Goal: Information Seeking & Learning: Learn about a topic

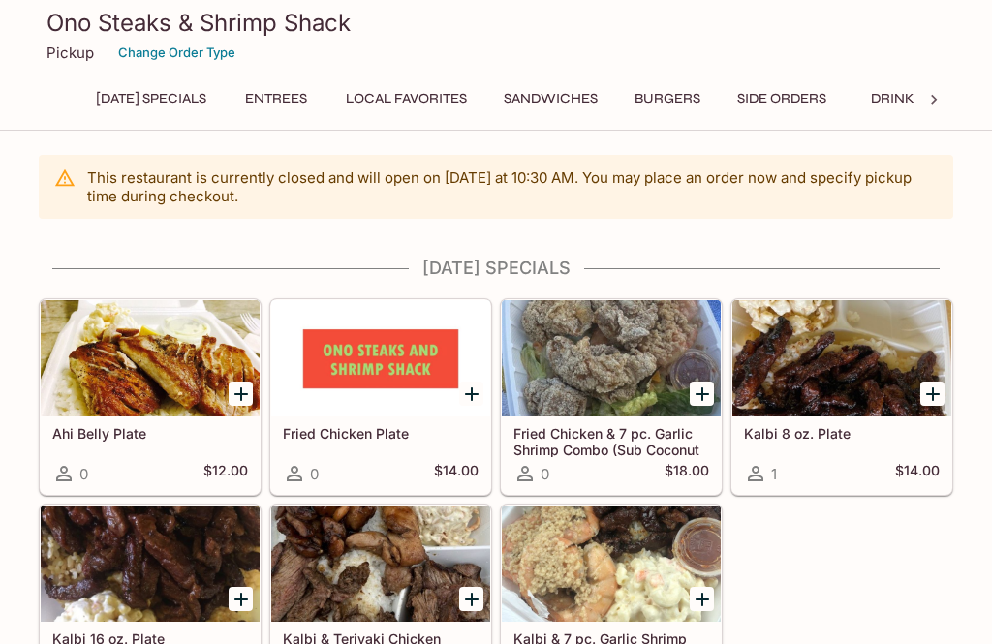
click at [320, 94] on button "Entrees" at bounding box center [276, 98] width 87 height 27
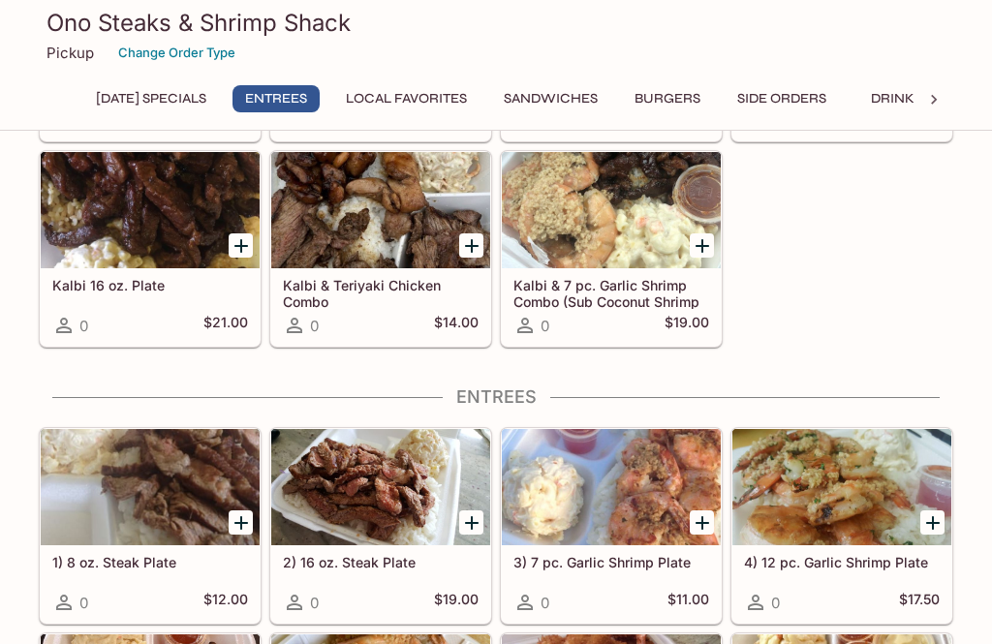
scroll to position [575, 0]
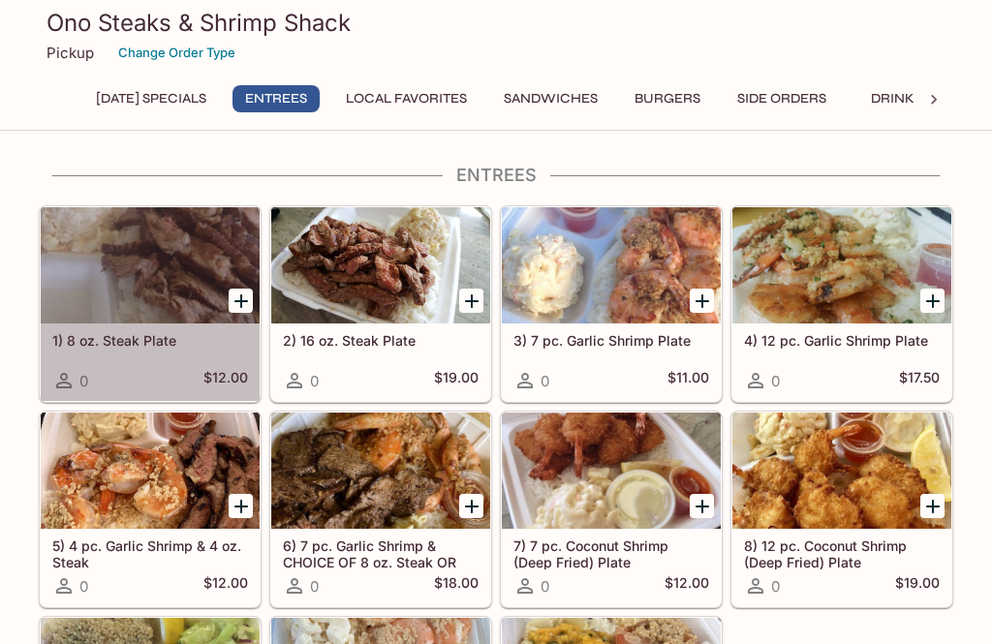
click at [195, 352] on div "1) 8 oz. Steak Plate 0 $12.00" at bounding box center [150, 363] width 219 height 78
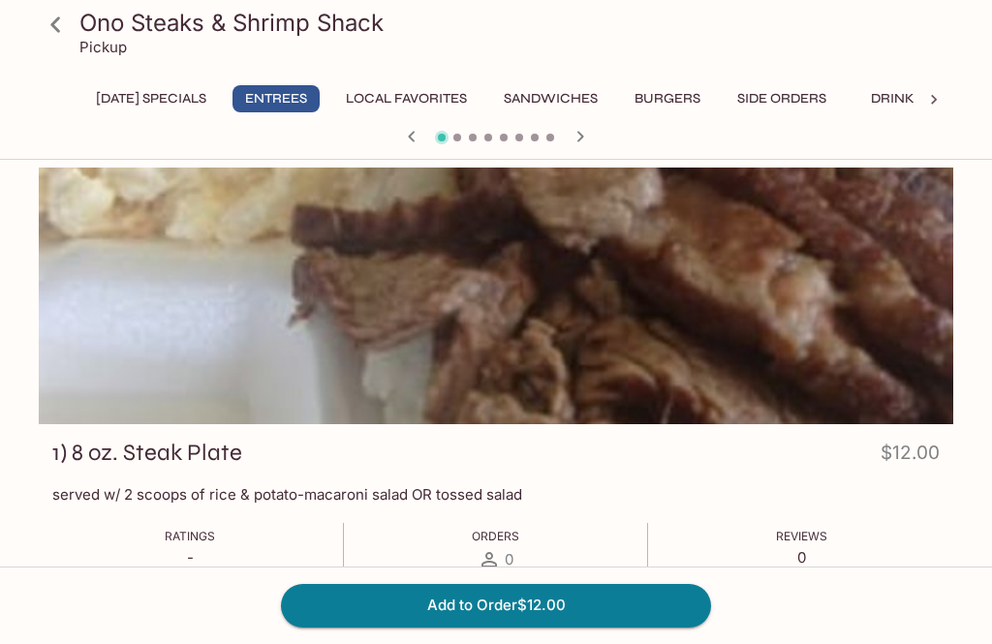
click at [61, 11] on icon at bounding box center [56, 25] width 34 height 34
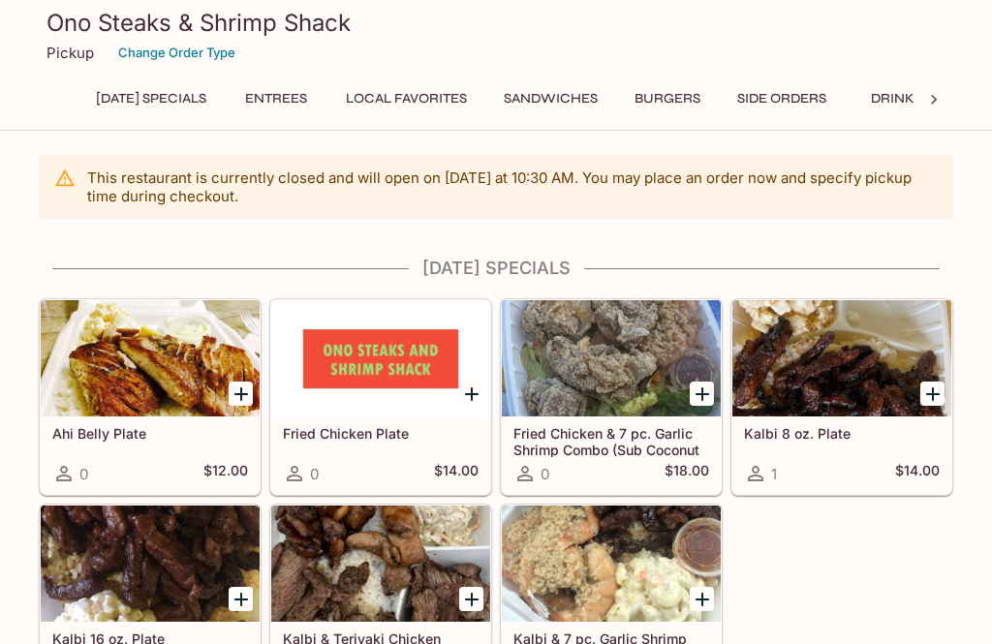
click at [320, 96] on button "Entrees" at bounding box center [276, 98] width 87 height 27
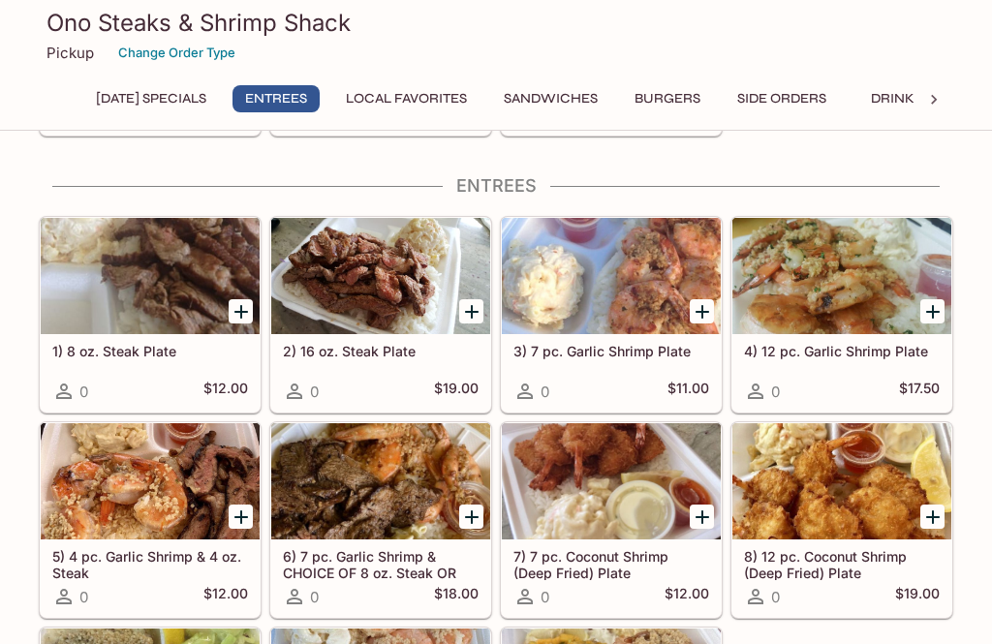
scroll to position [575, 0]
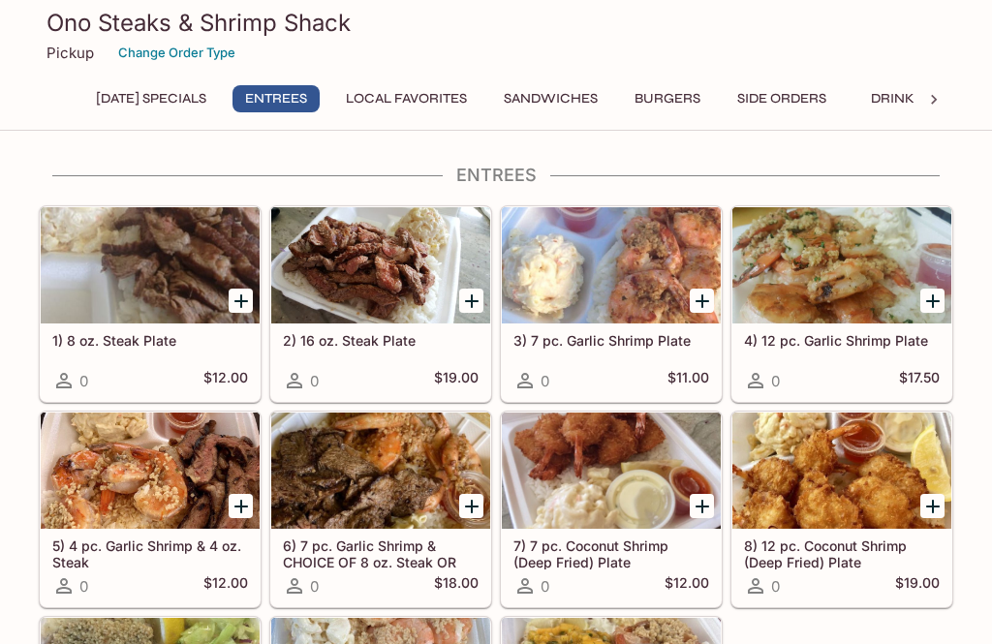
click at [375, 299] on div at bounding box center [380, 265] width 219 height 116
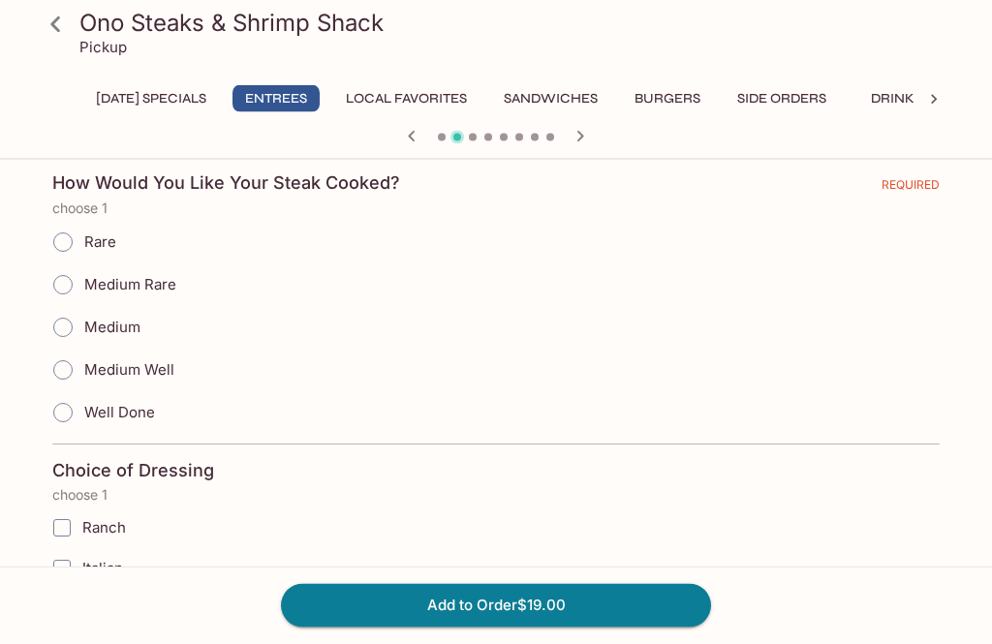
scroll to position [1042, 0]
click at [59, 24] on icon at bounding box center [56, 25] width 34 height 34
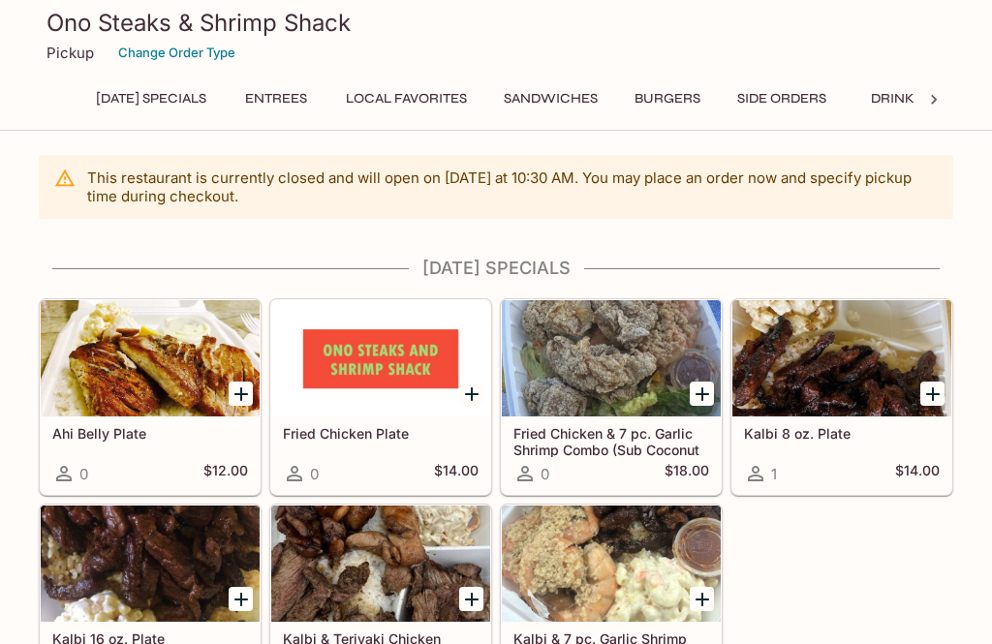
click at [320, 96] on button "Entrees" at bounding box center [276, 98] width 87 height 27
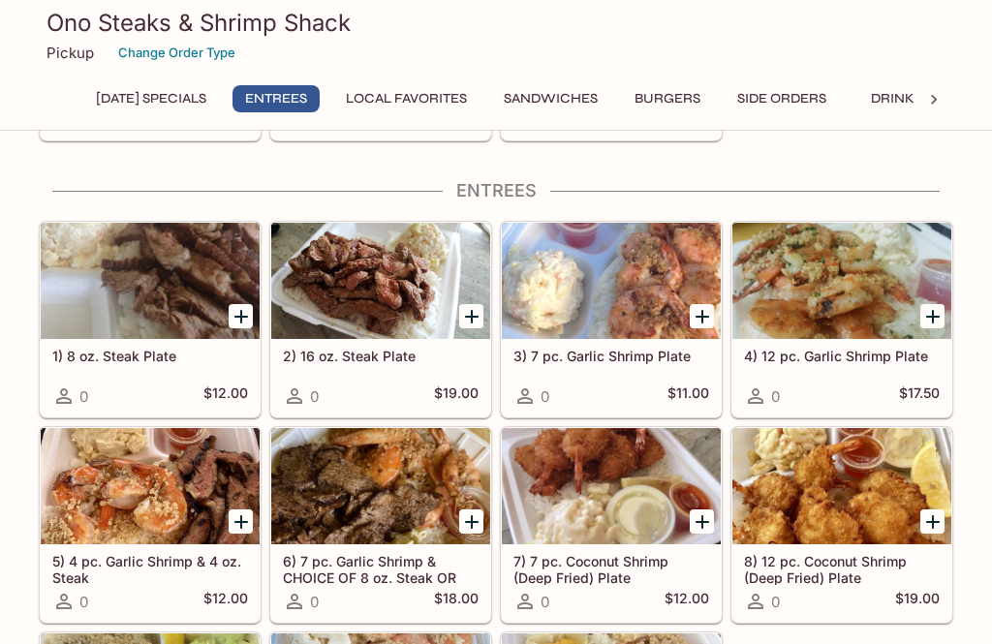
scroll to position [575, 0]
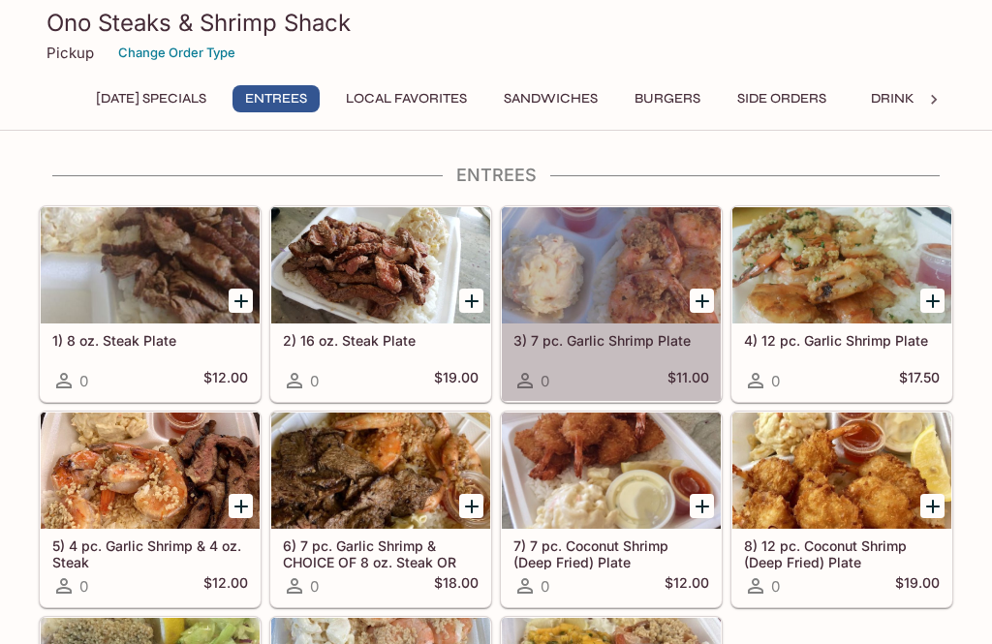
click at [627, 342] on h5 "3) 7 pc. Garlic Shrimp Plate" at bounding box center [611, 340] width 196 height 16
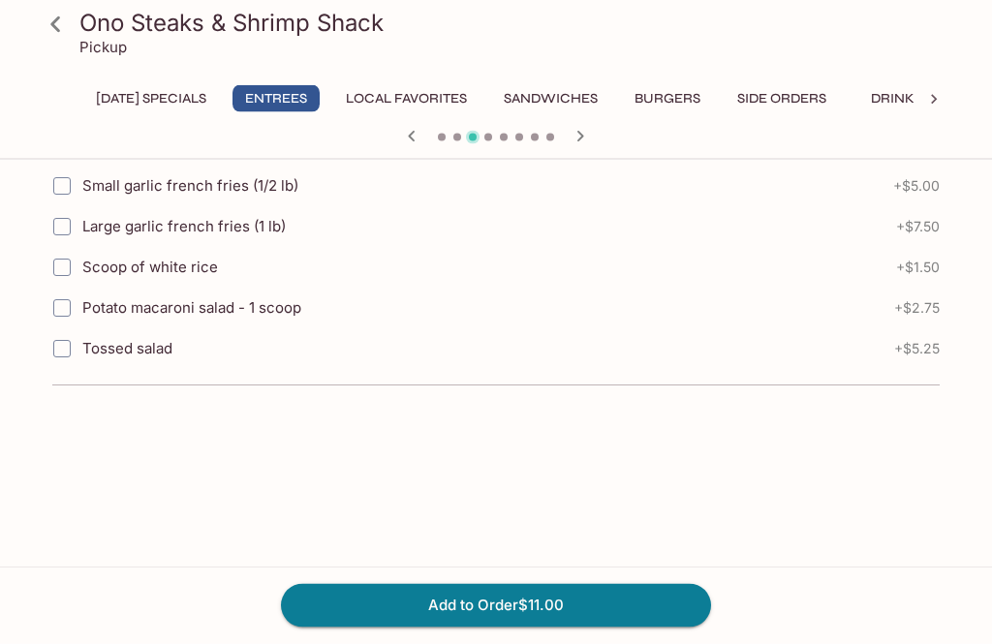
scroll to position [1680, 0]
click at [55, 30] on icon at bounding box center [56, 25] width 34 height 34
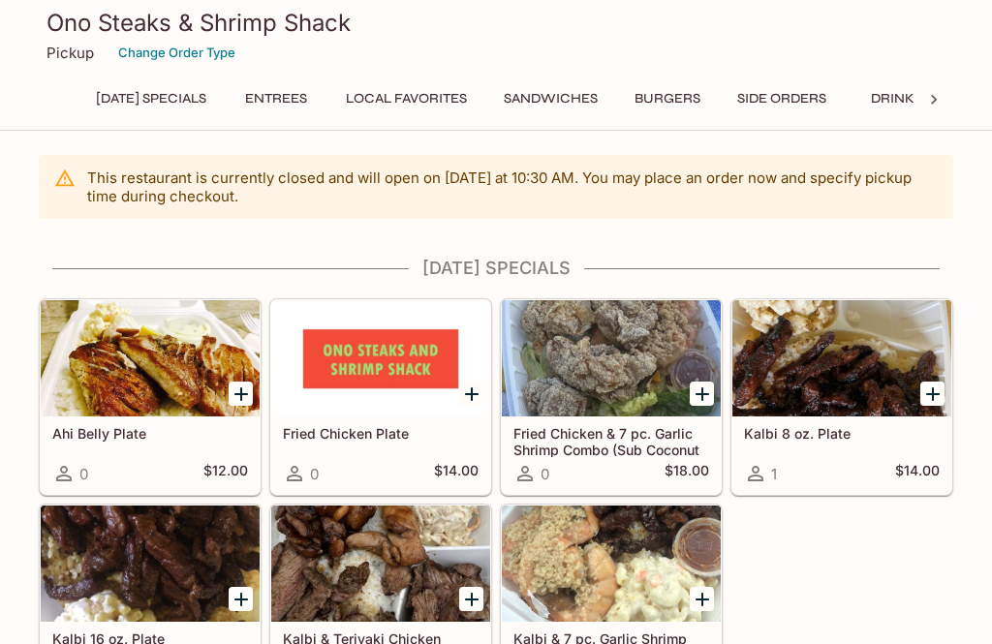
click at [931, 103] on icon at bounding box center [933, 99] width 19 height 19
click at [760, 99] on button "Side Orders" at bounding box center [756, 98] width 110 height 27
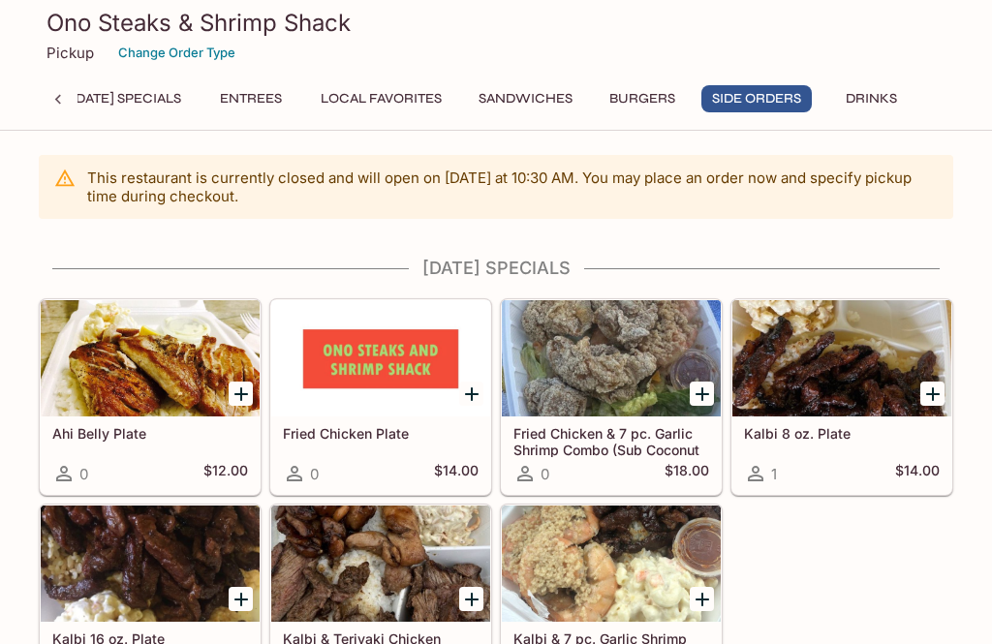
scroll to position [2300, 0]
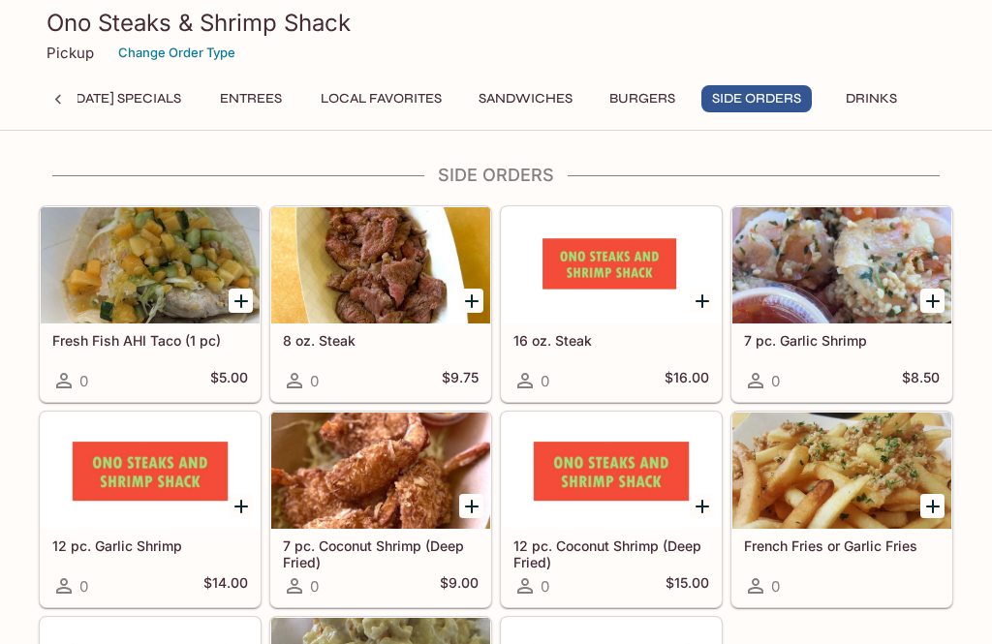
click at [126, 301] on div at bounding box center [150, 265] width 219 height 116
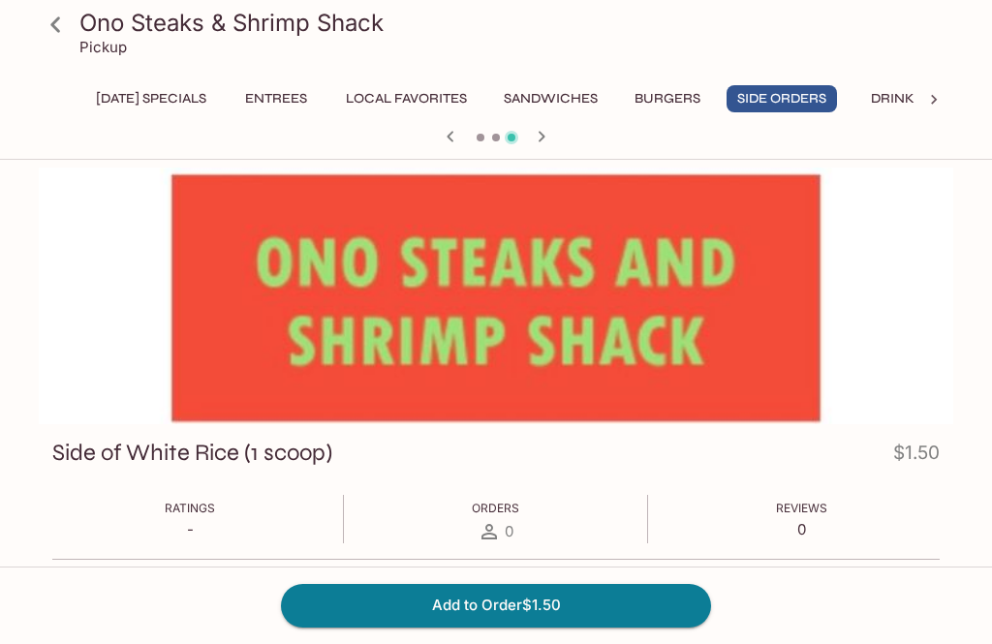
click at [943, 100] on icon at bounding box center [933, 99] width 19 height 19
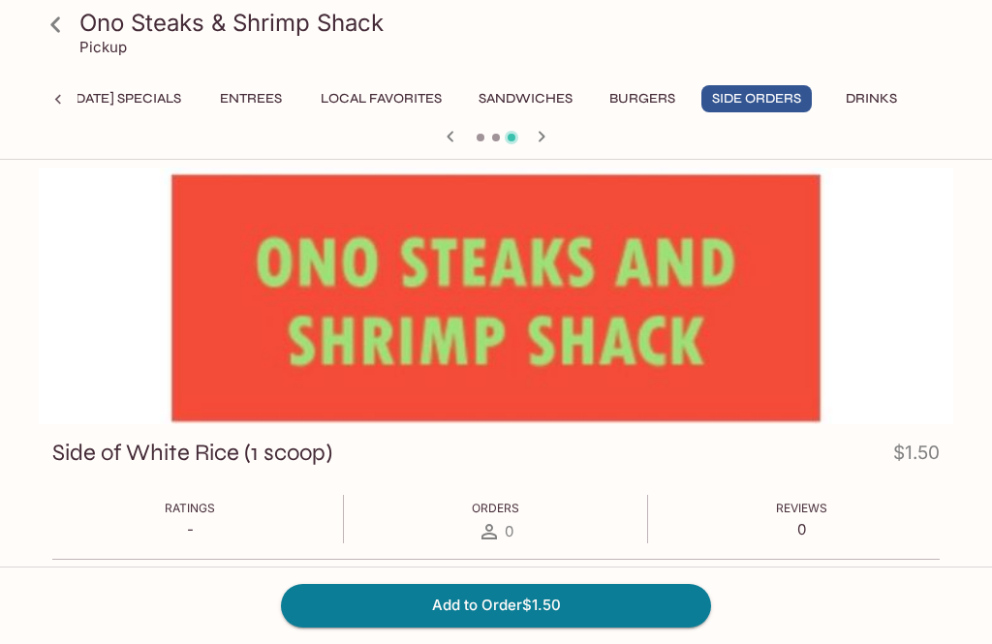
click at [870, 96] on button "Drinks" at bounding box center [870, 98] width 87 height 27
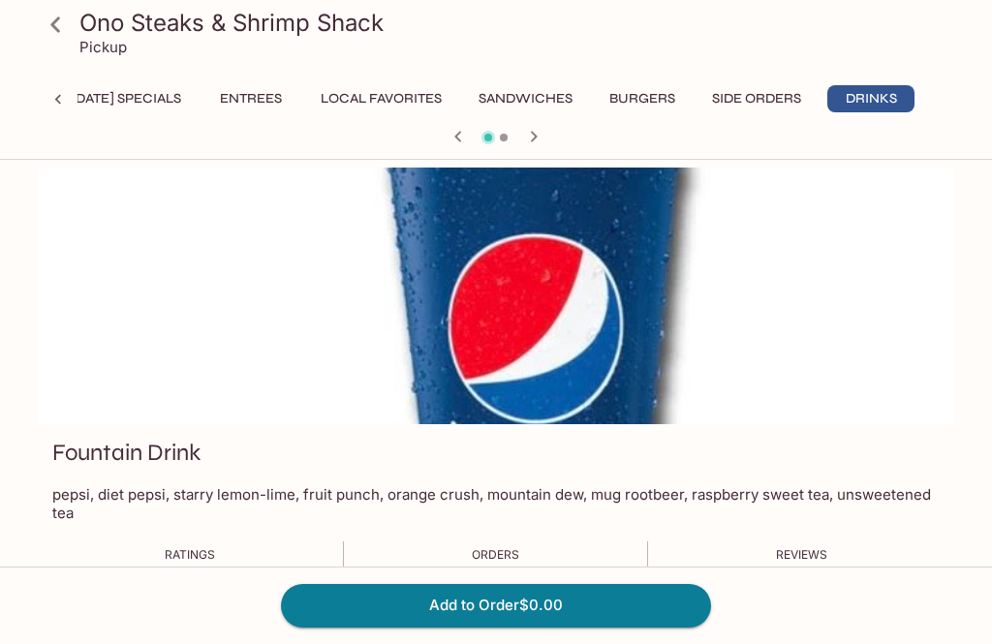
click at [633, 100] on button "Burgers" at bounding box center [642, 98] width 87 height 27
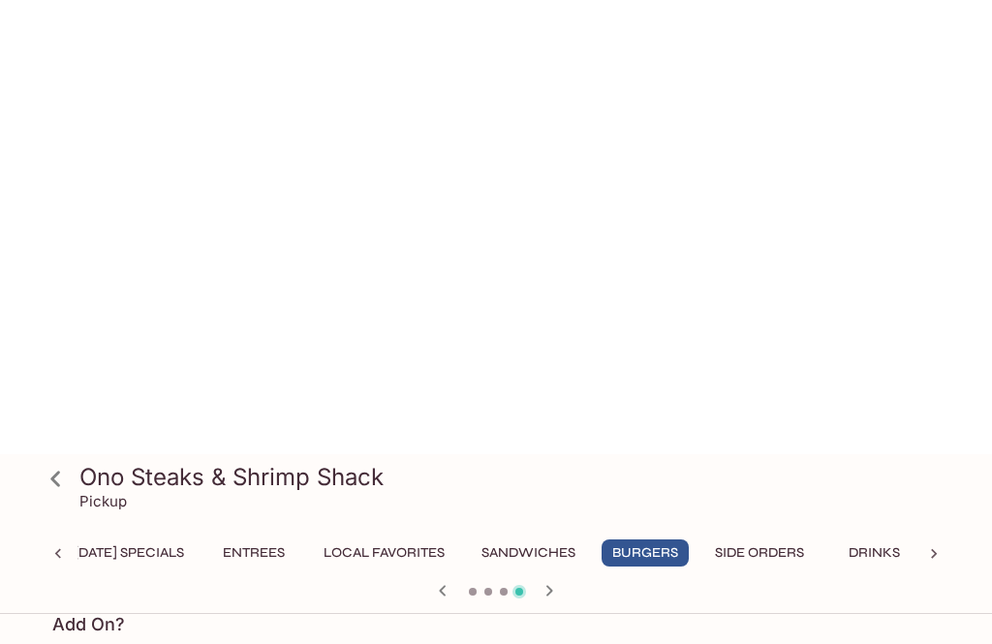
scroll to position [0, 0]
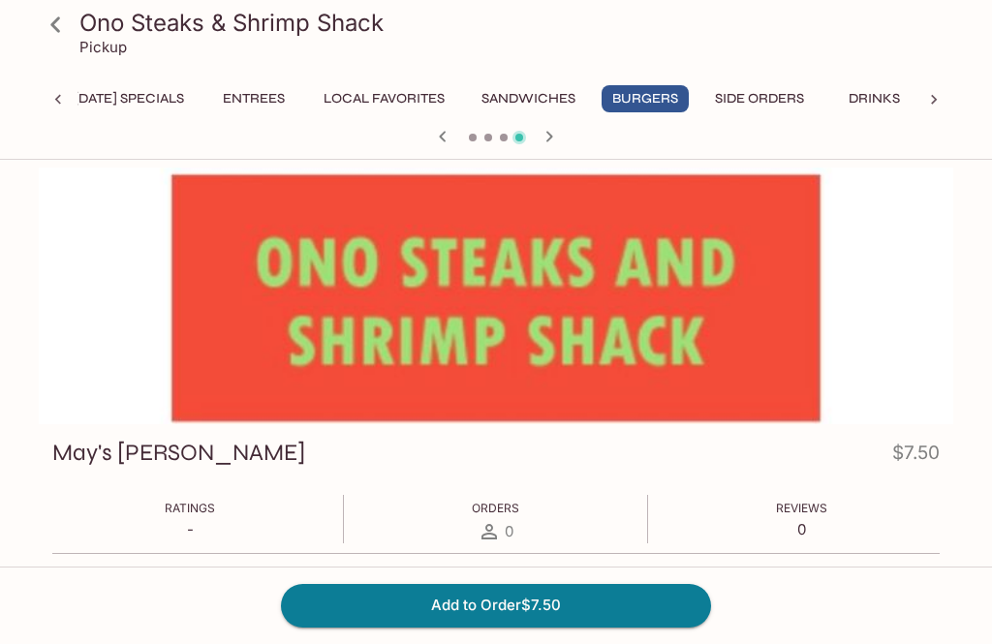
click at [586, 93] on button "Sandwiches" at bounding box center [528, 98] width 115 height 27
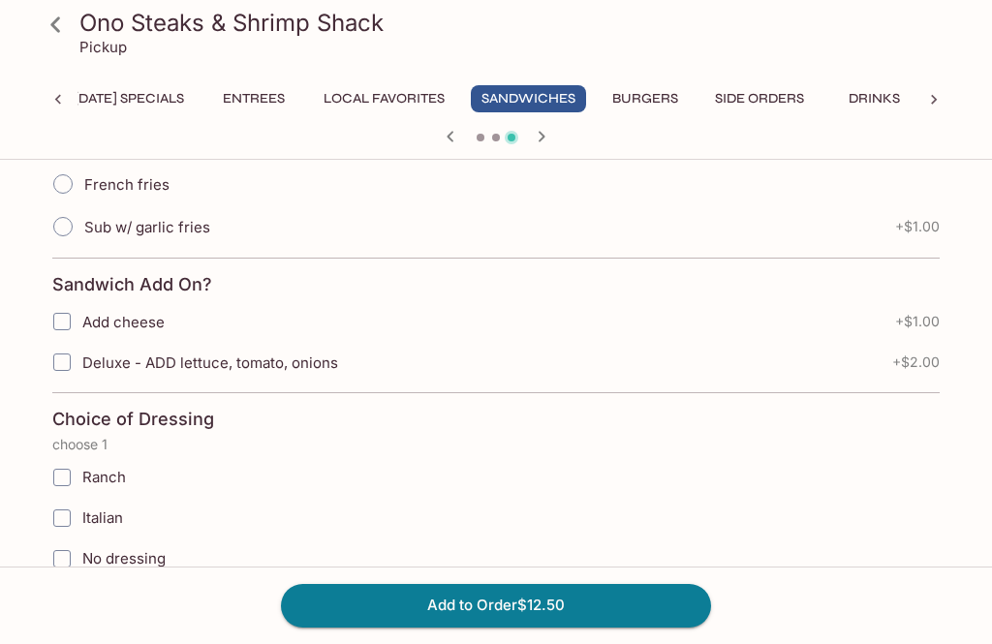
scroll to position [538, 0]
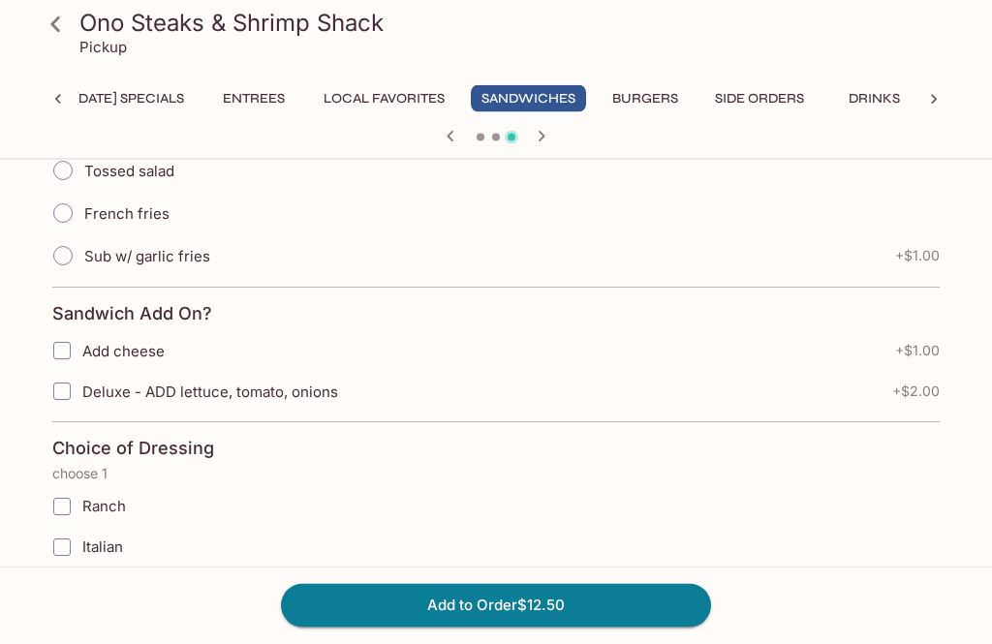
click at [443, 94] on button "Local Favorites" at bounding box center [384, 98] width 142 height 27
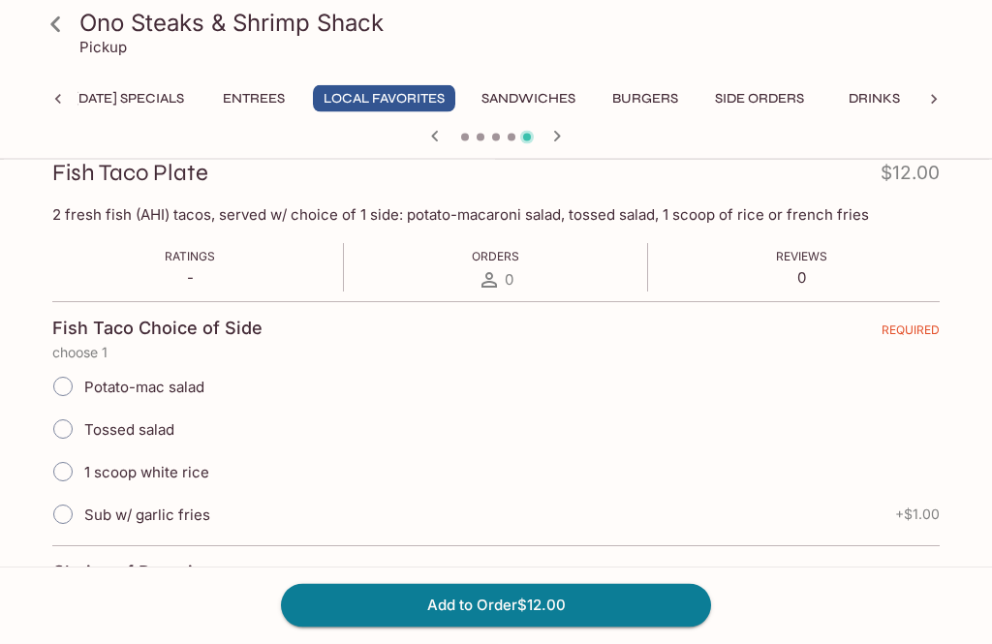
scroll to position [286, 0]
